Goal: Information Seeking & Learning: Find specific fact

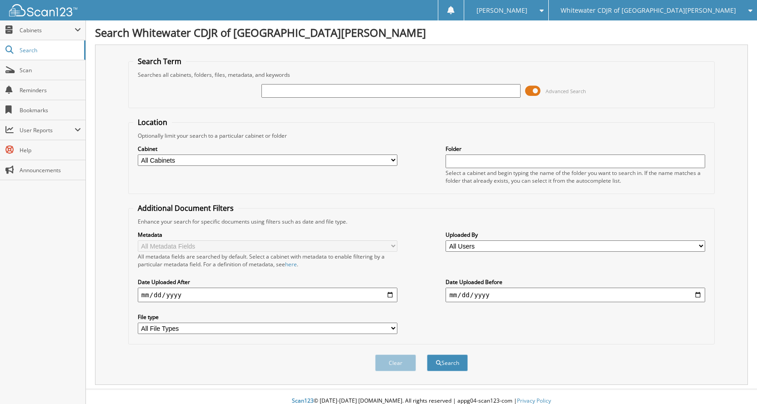
click at [340, 93] on input "text" at bounding box center [391, 91] width 260 height 14
type input "14664A"
click at [427, 355] on button "Search" at bounding box center [447, 363] width 41 height 17
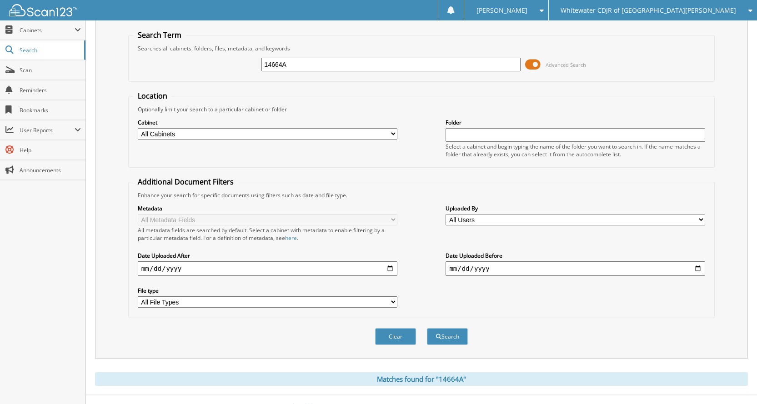
scroll to position [40, 0]
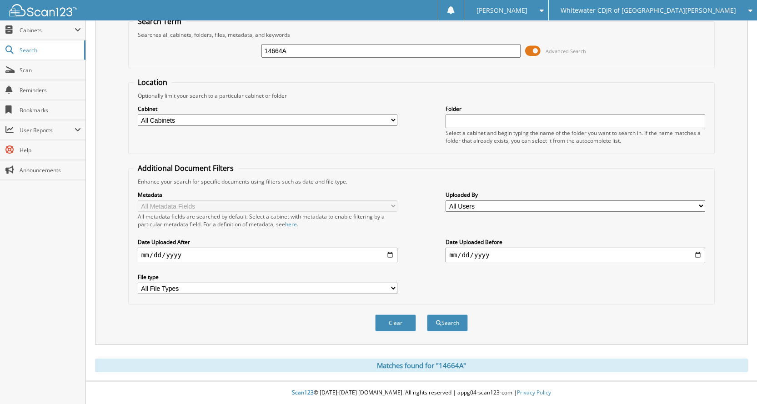
click at [300, 53] on input "14664A" at bounding box center [391, 51] width 260 height 14
drag, startPoint x: 300, startPoint y: 53, endPoint x: 231, endPoint y: 47, distance: 68.8
click at [231, 47] on div "14664A Advanced Search" at bounding box center [421, 51] width 576 height 25
type input "14462A"
click at [427, 315] on button "Search" at bounding box center [447, 323] width 41 height 17
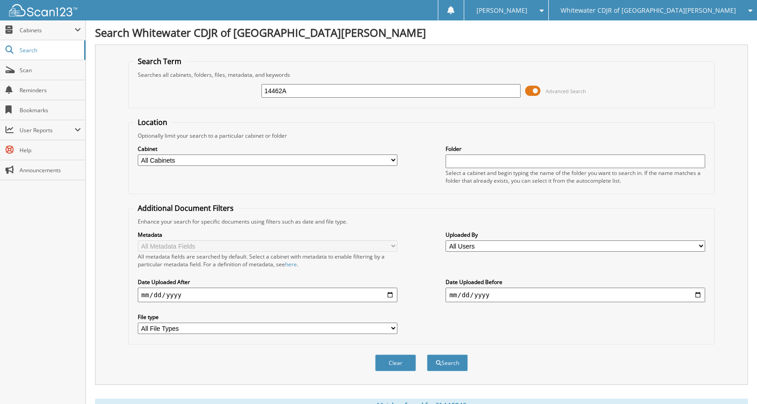
click at [393, 165] on select "All Cabinets 2019 PARTS 2019 SERVICE RO 2020 PARTS 2020 SERVICE RO 2021 PARTS 2…" at bounding box center [268, 160] width 260 height 11
click at [33, 307] on div "Close Cabinets This Company All Companies Email Addresses" at bounding box center [43, 212] width 86 height 384
